Goal: Communication & Community: Answer question/provide support

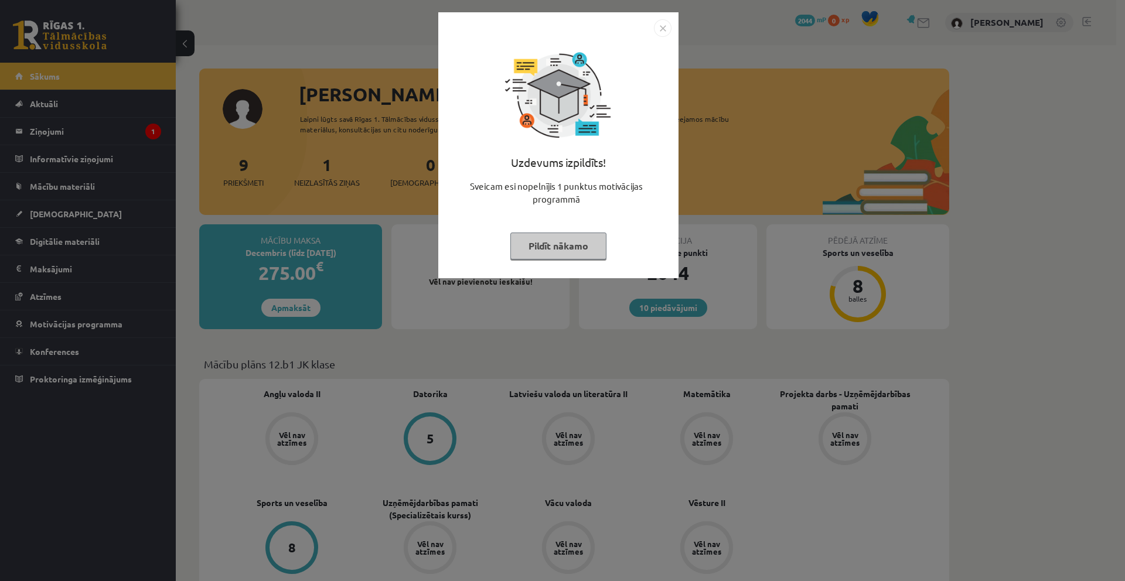
click at [536, 244] on button "Pildīt nākamo" at bounding box center [558, 246] width 96 height 27
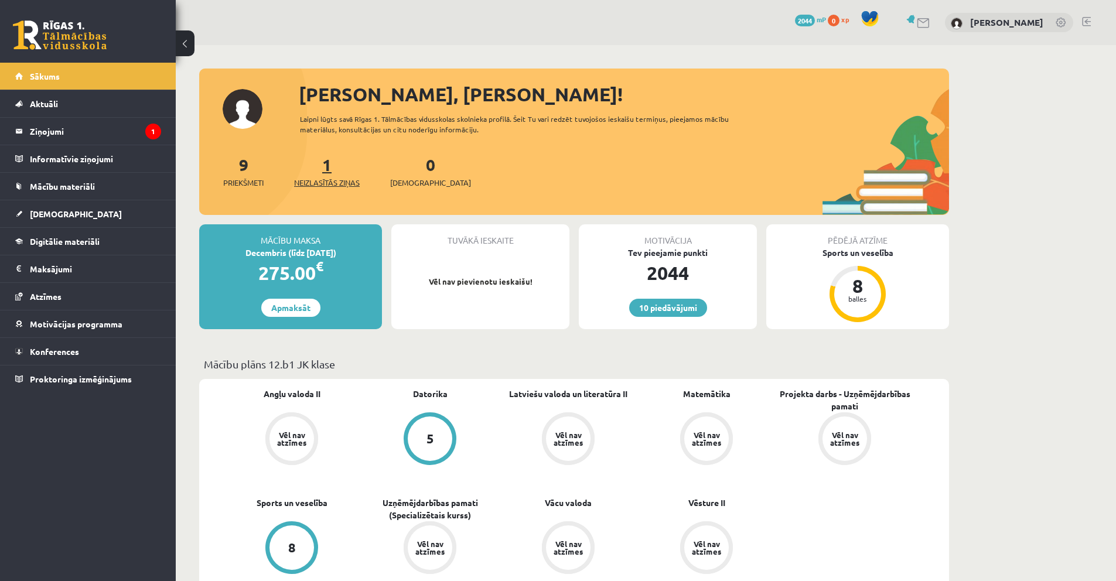
click at [322, 177] on span "Neizlasītās ziņas" at bounding box center [327, 183] width 66 height 12
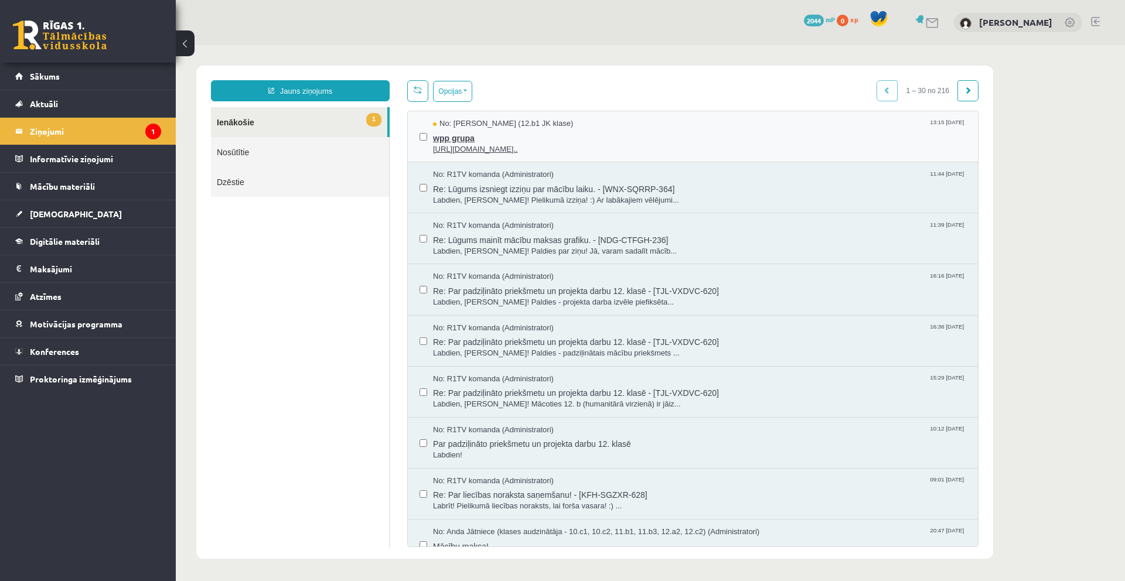
click at [461, 127] on span "No: [PERSON_NAME] (12.b1 JK klase)" at bounding box center [503, 123] width 140 height 11
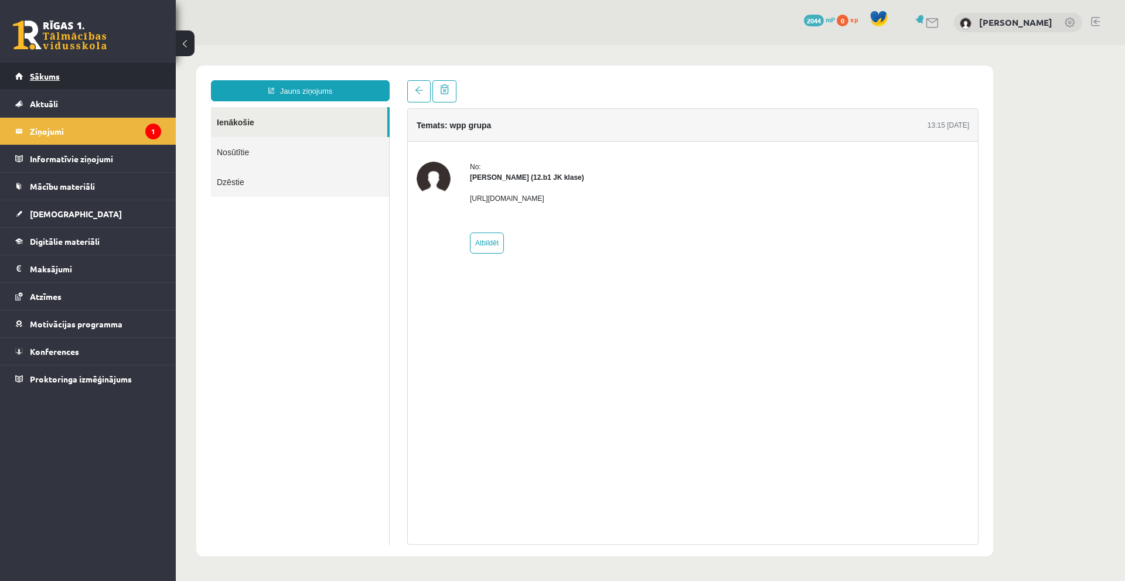
click at [112, 79] on link "Sākums" at bounding box center [88, 76] width 146 height 27
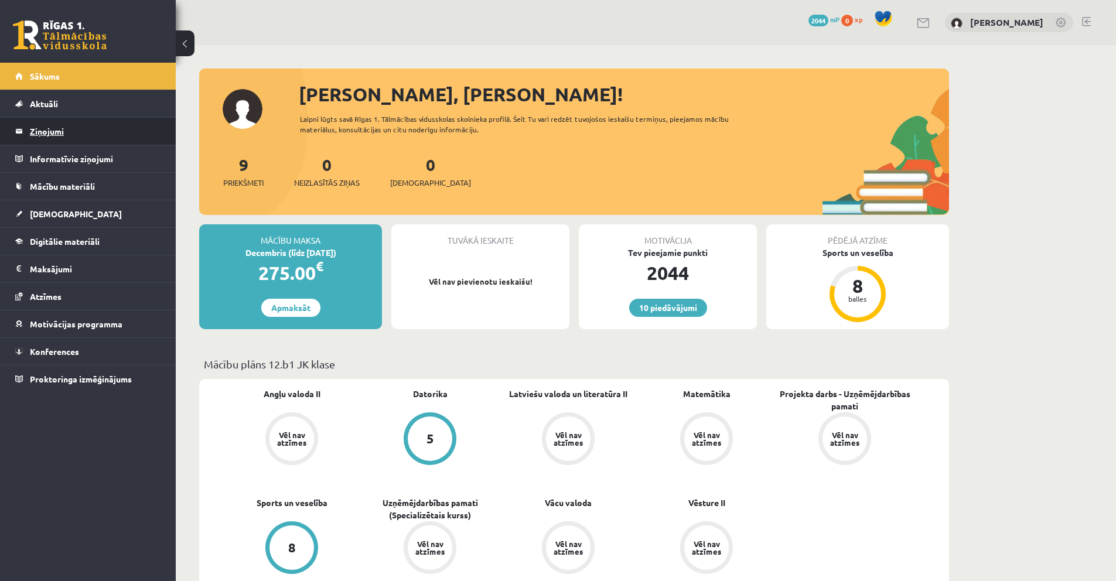
click at [52, 127] on legend "Ziņojumi 0" at bounding box center [95, 131] width 131 height 27
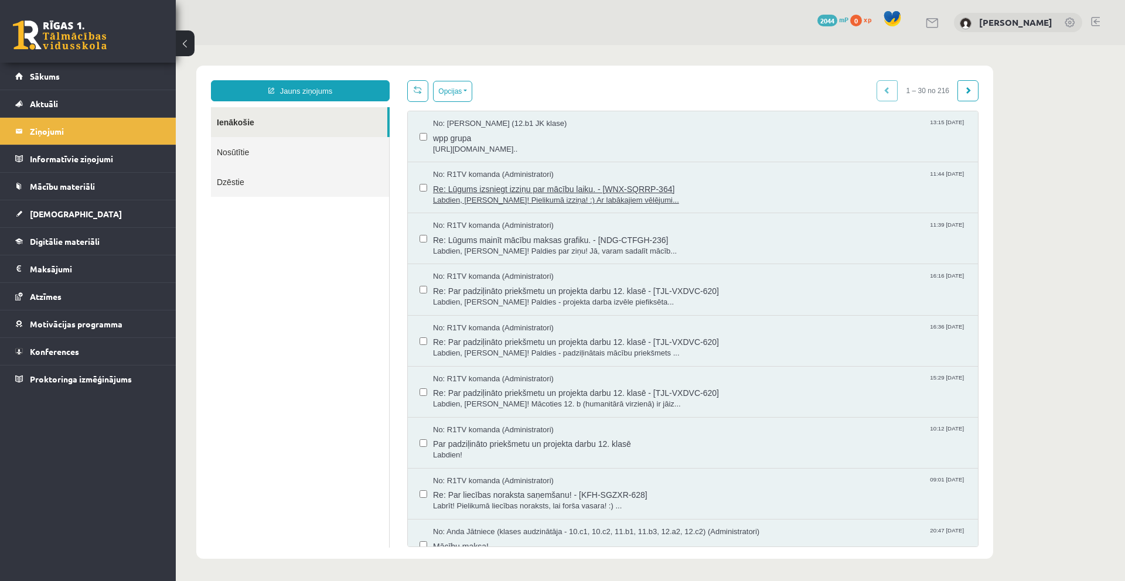
click at [523, 184] on span "Re: Lūgums izsniegt izziņu par mācību laiku. - [WNX-SQRRP-364]" at bounding box center [699, 187] width 533 height 15
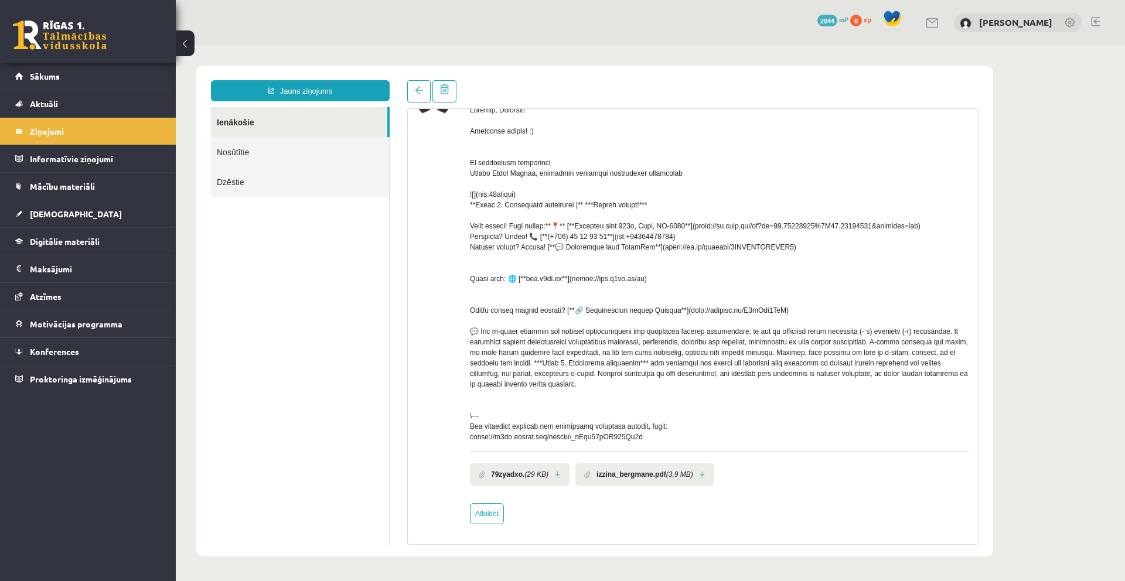
click at [699, 471] on link at bounding box center [702, 475] width 6 height 8
click at [1099, 17] on link at bounding box center [1095, 21] width 9 height 9
